Goal: Task Accomplishment & Management: Manage account settings

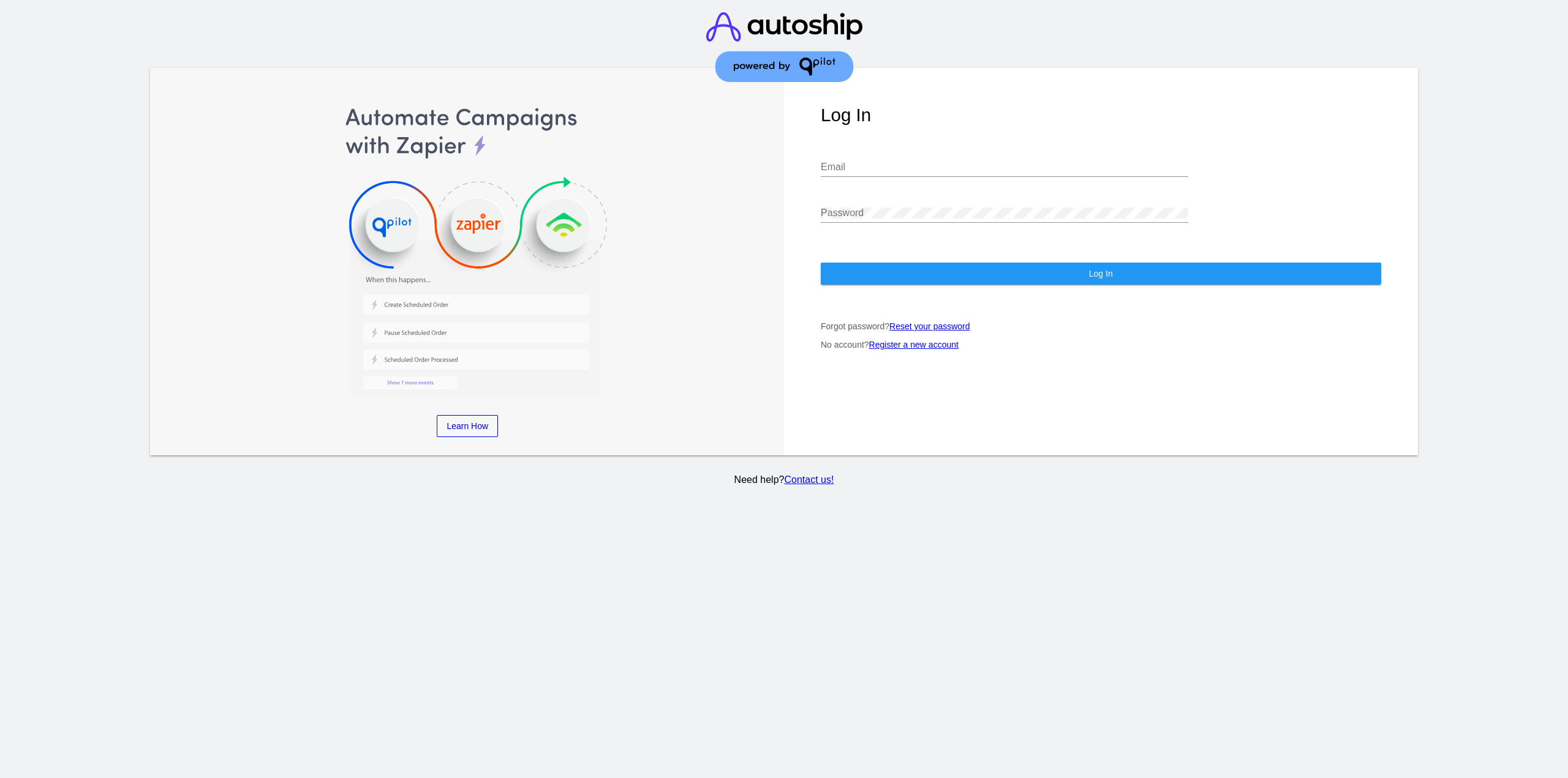
click at [899, 167] on input "Email" at bounding box center [1004, 167] width 367 height 11
type input "[EMAIL_ADDRESS][DOMAIN_NAME]"
click at [904, 268] on button "Log In" at bounding box center [1101, 274] width 561 height 22
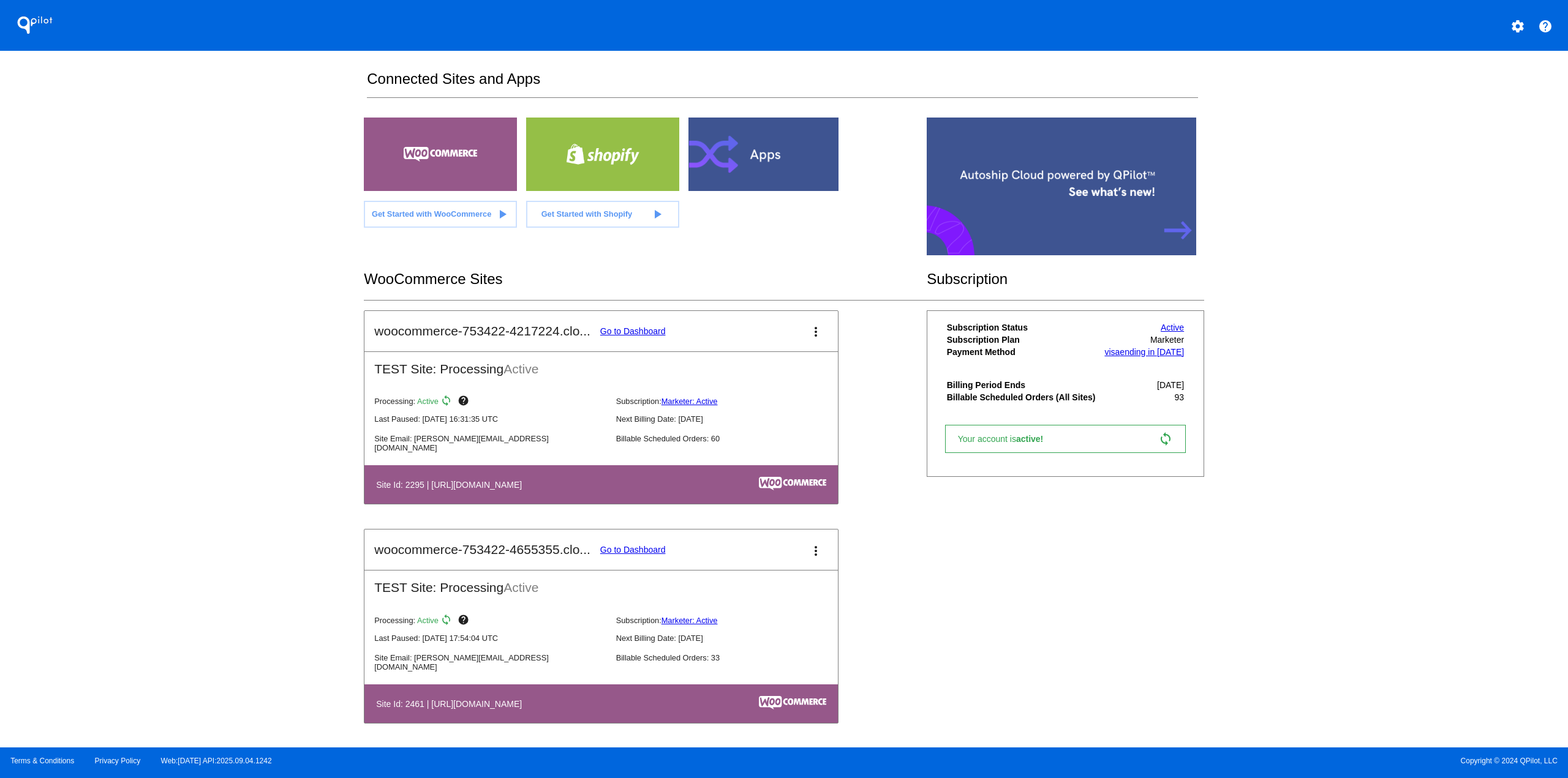
scroll to position [10, 0]
click at [647, 544] on mat-card-title "woocommerce-753422-4655355.clo... Go to Dashboard" at bounding box center [519, 550] width 291 height 14
click at [645, 547] on link "Go to Dashboard" at bounding box center [633, 550] width 65 height 10
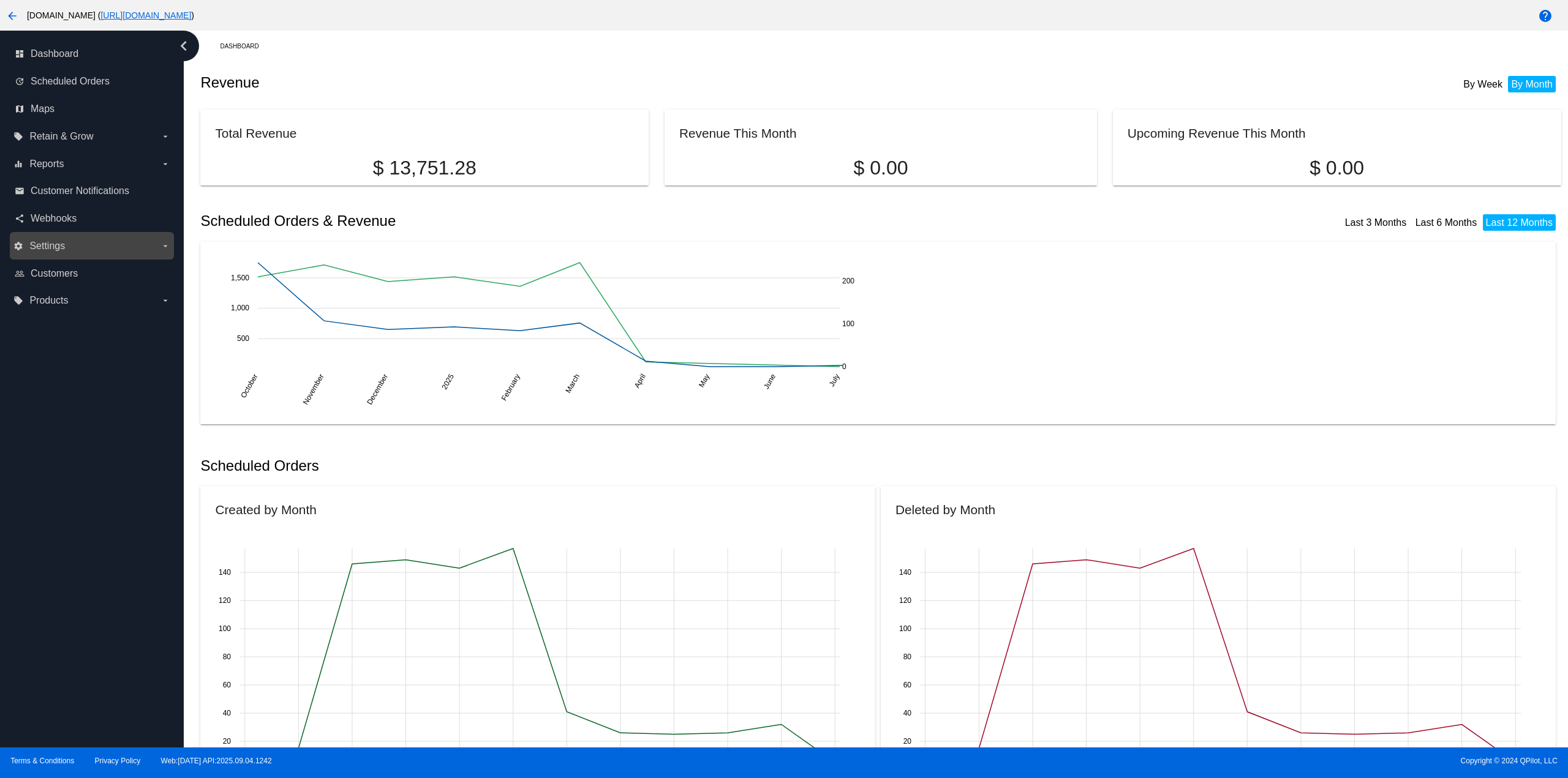
click at [65, 243] on span "Settings" at bounding box center [47, 246] width 35 height 11
click at [0, 0] on input "settings Settings arrow_drop_down" at bounding box center [0, 0] width 0 height 0
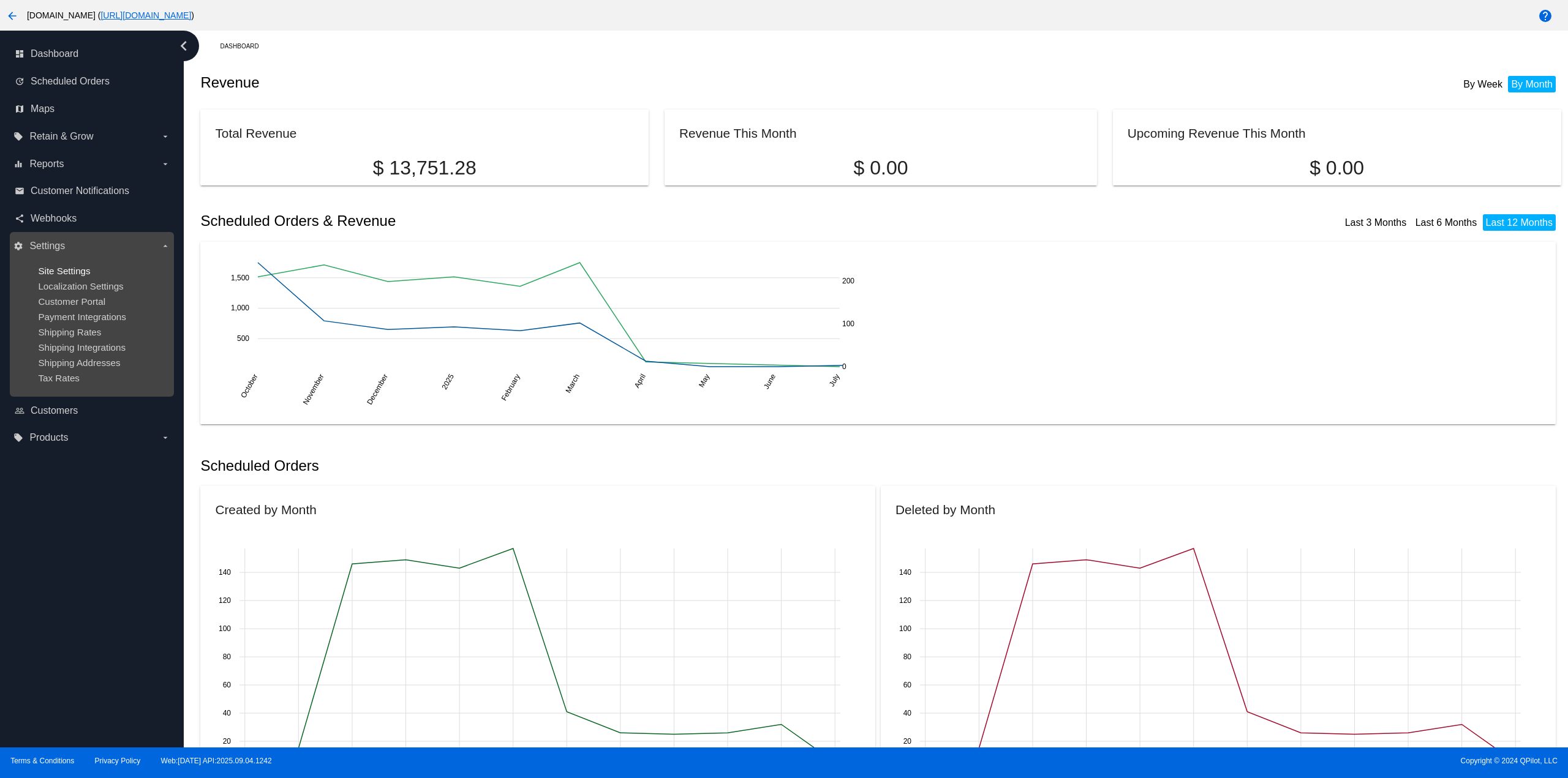
click at [62, 271] on span "Site Settings" at bounding box center [64, 271] width 52 height 10
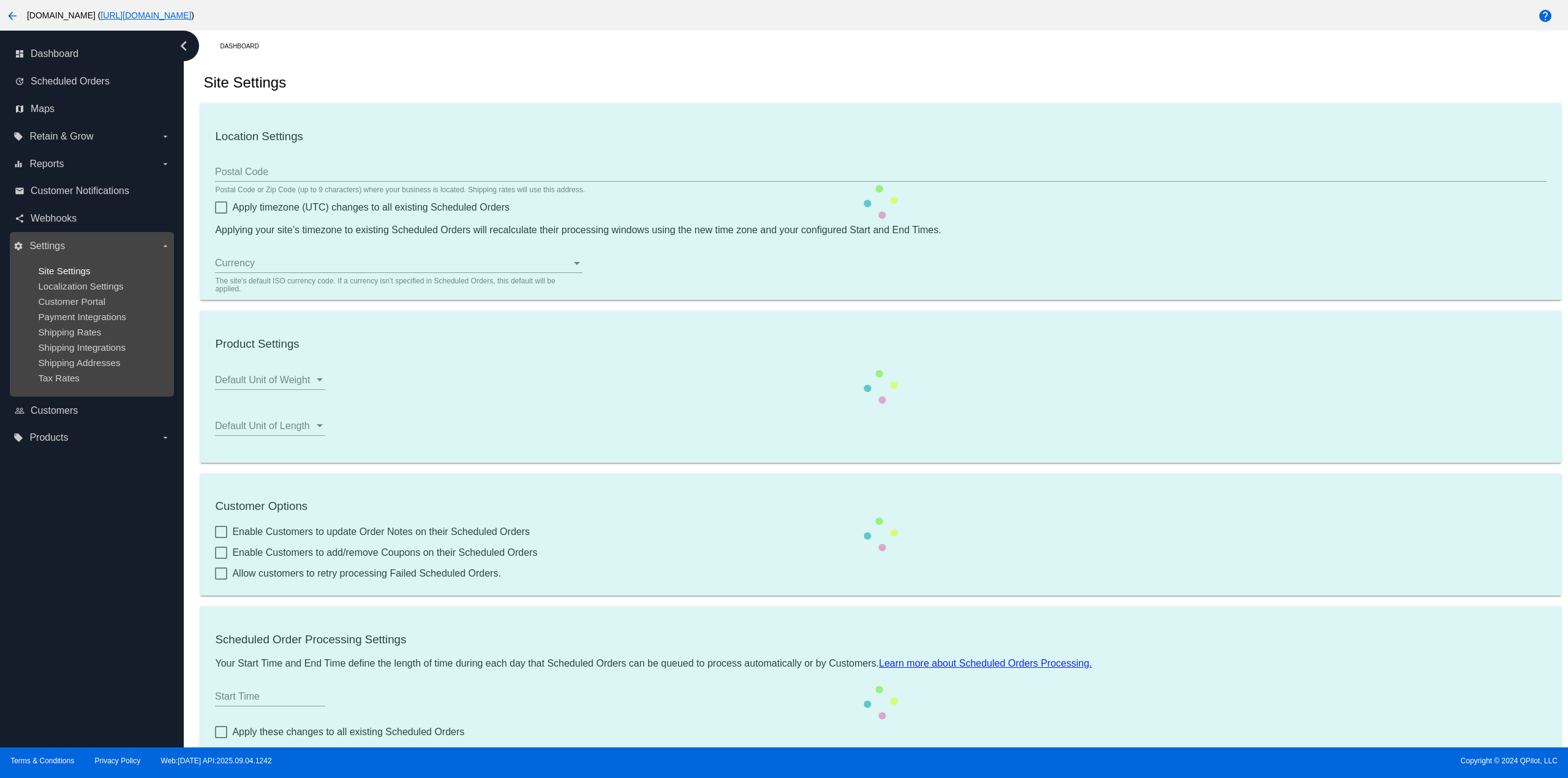
checkbox input "true"
type input "00:00"
